Goal: Task Accomplishment & Management: Manage account settings

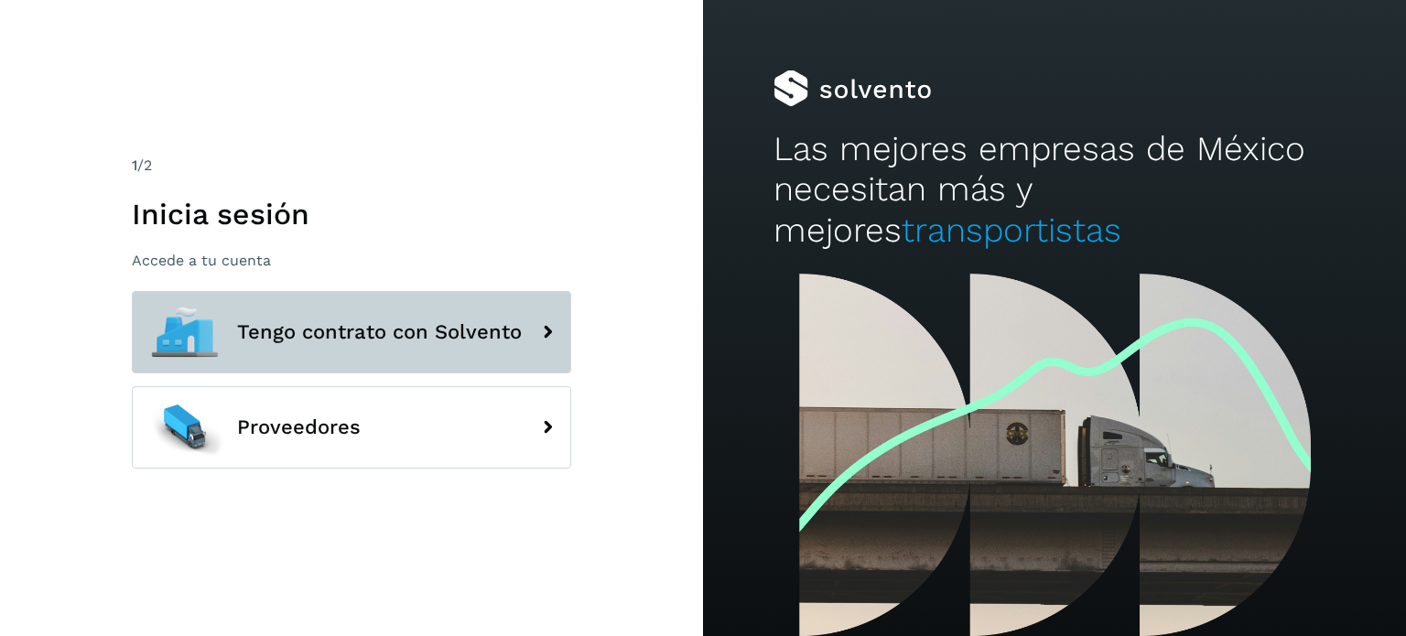
click at [450, 342] on span "Tengo contrato con Solvento" at bounding box center [379, 332] width 285 height 22
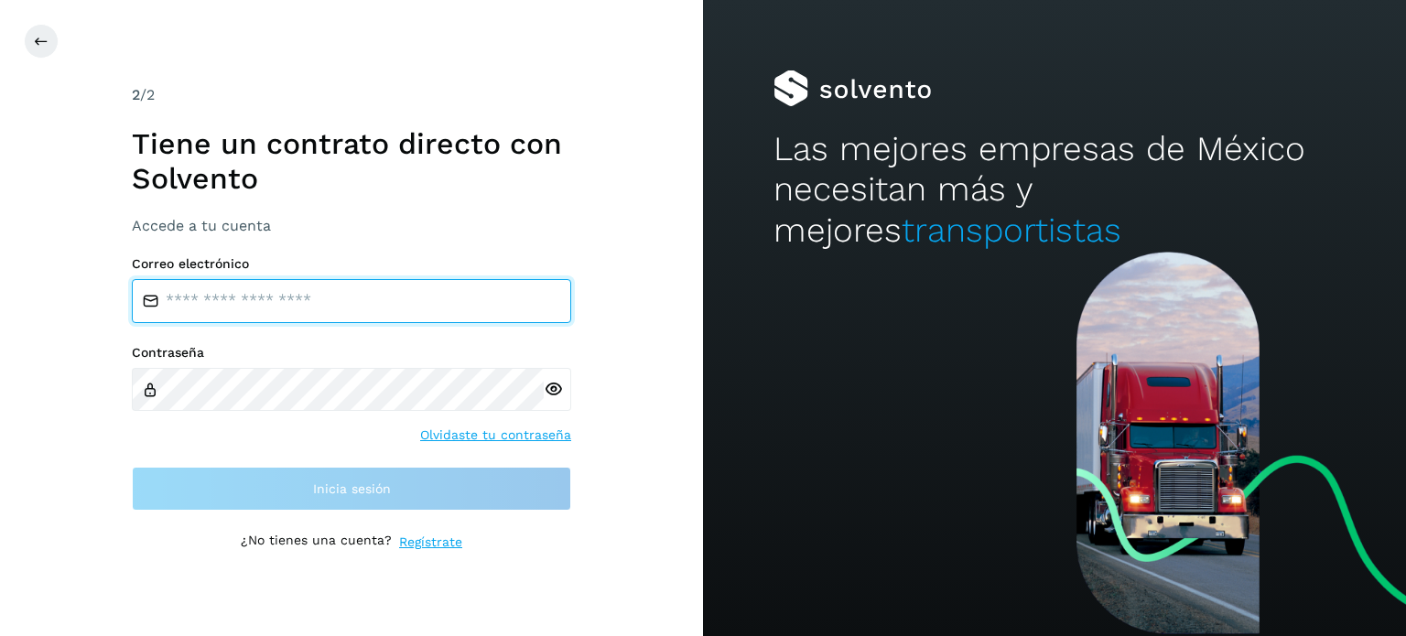
click at [344, 301] on input "email" at bounding box center [351, 301] width 439 height 44
type input "**********"
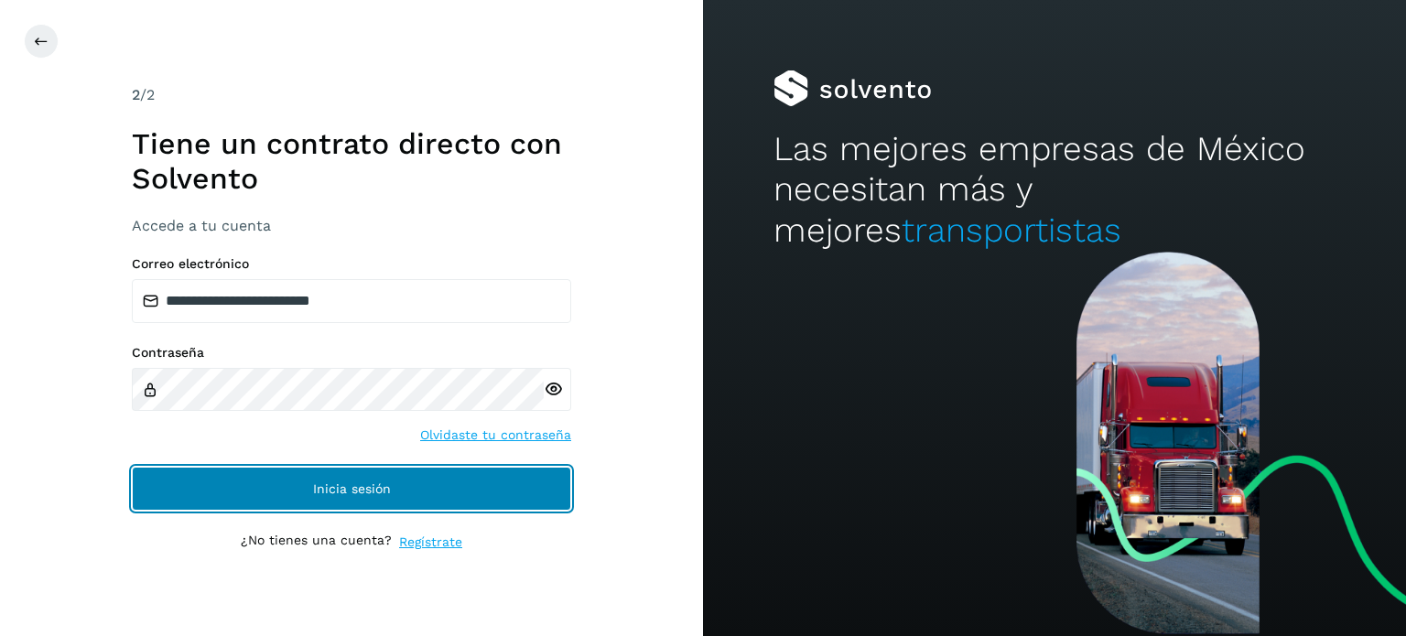
click at [342, 493] on span "Inicia sesión" at bounding box center [352, 488] width 78 height 13
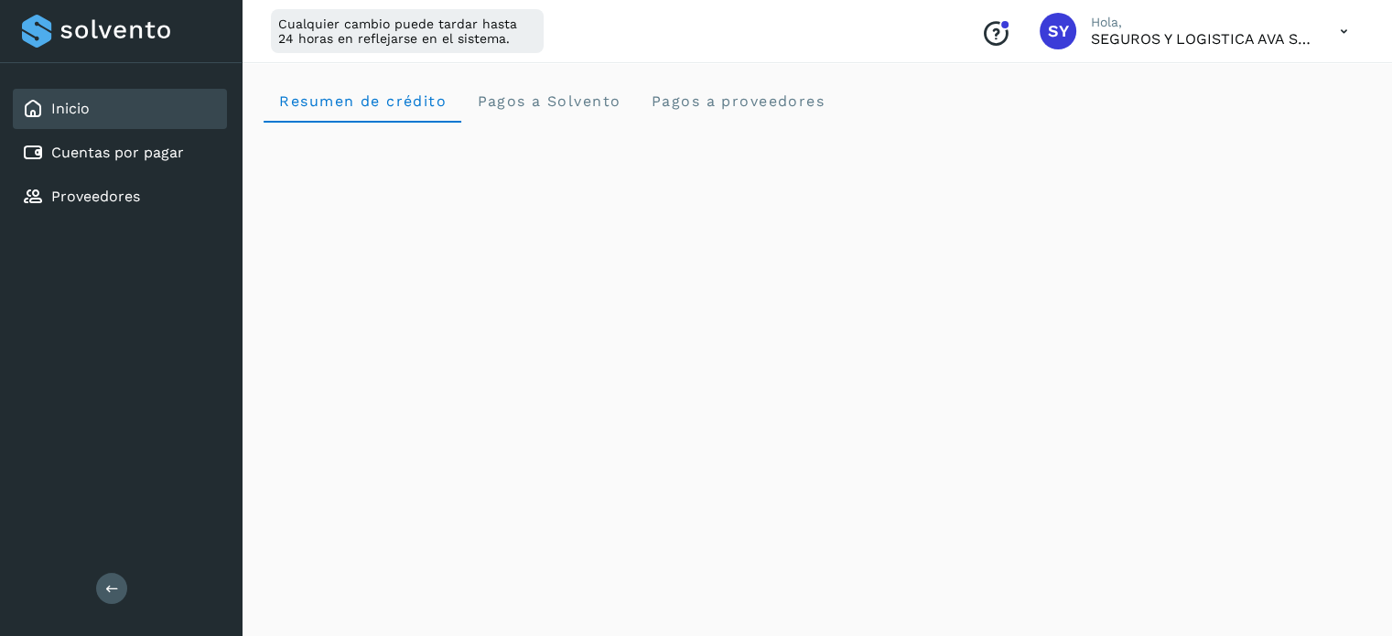
click at [1344, 28] on icon at bounding box center [1345, 32] width 38 height 38
click at [1290, 116] on div "Cerrar sesión" at bounding box center [1253, 118] width 218 height 35
